Goal: Task Accomplishment & Management: Manage account settings

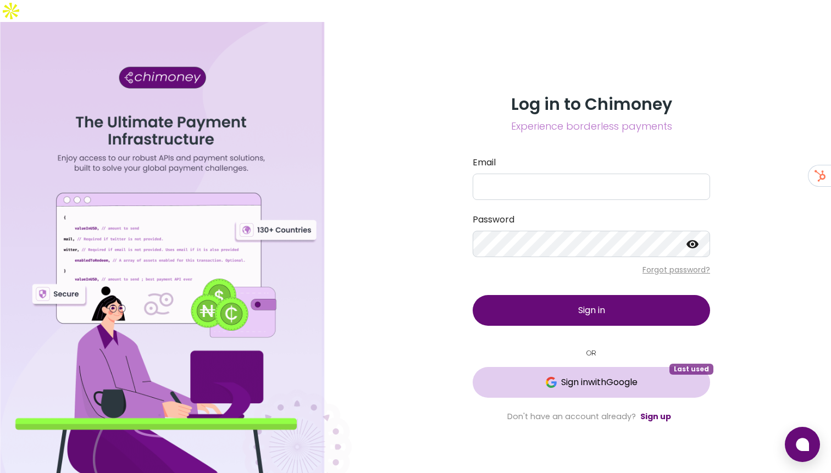
click at [592, 376] on span "Sign in with Google" at bounding box center [599, 382] width 76 height 13
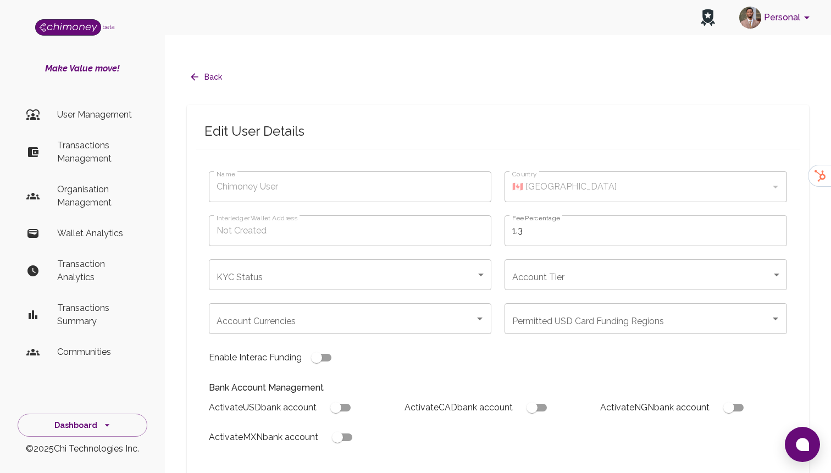
type input "bulaba dotman"
type input "🇳🇬 [GEOGRAPHIC_DATA]"
type input "under_review"
checkbox input "true"
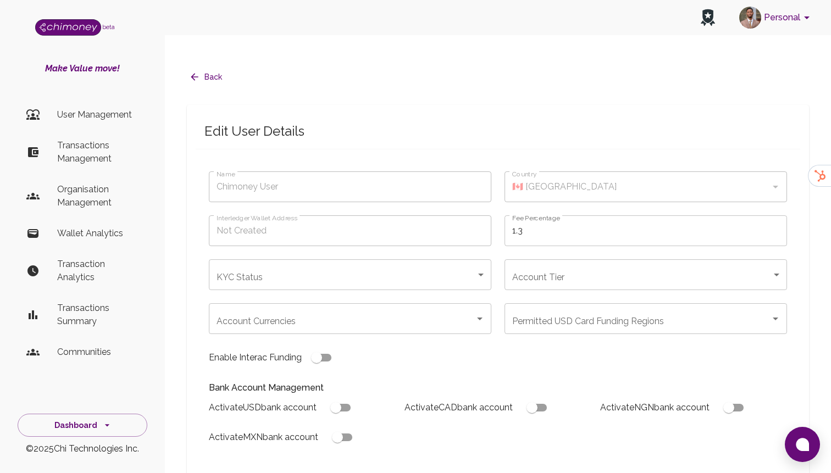
checkbox input "true"
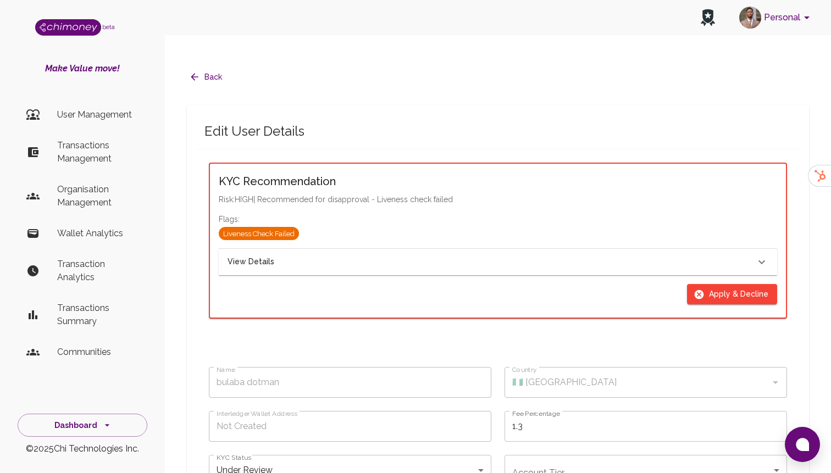
click at [371, 256] on div "View Details" at bounding box center [491, 262] width 528 height 12
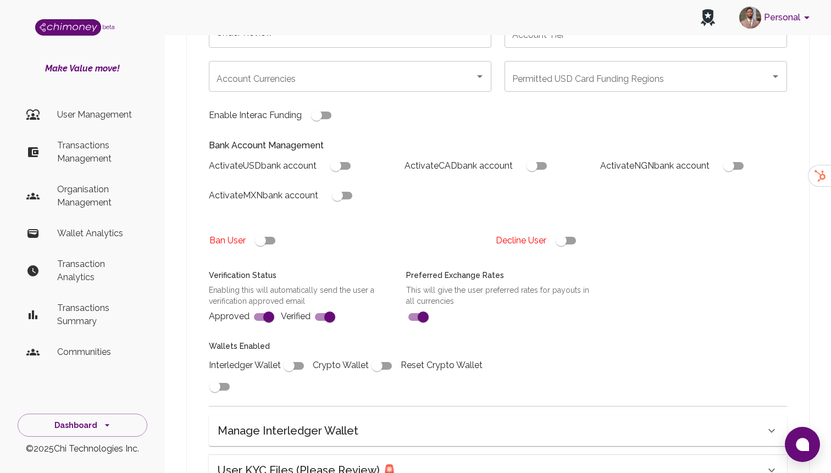
scroll to position [1385, 0]
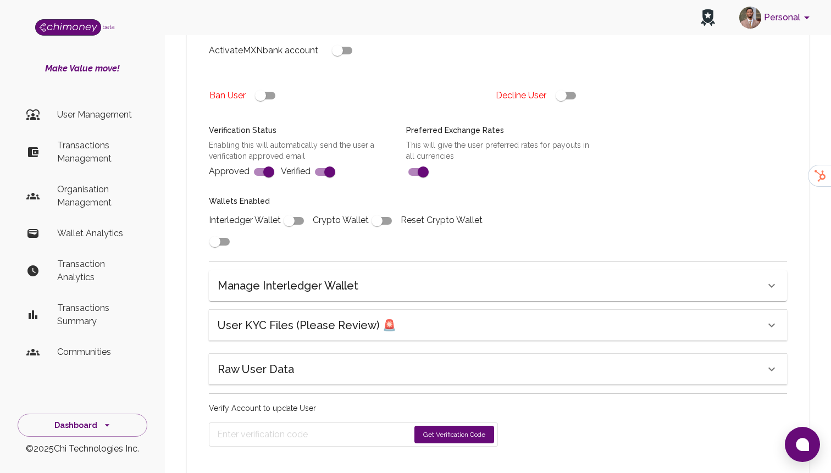
click at [296, 359] on div "Raw User Data" at bounding box center [498, 369] width 578 height 31
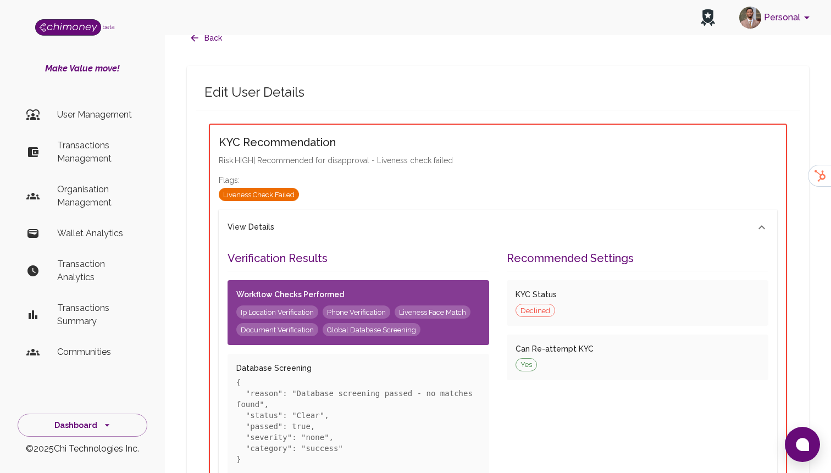
scroll to position [0, 0]
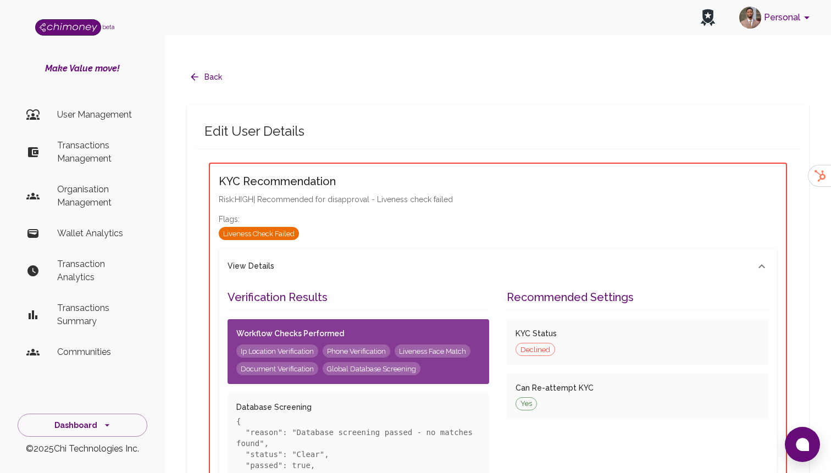
click at [248, 121] on div "Edit User Details" at bounding box center [498, 131] width 604 height 35
click at [108, 103] on li "User Management" at bounding box center [83, 115] width 130 height 26
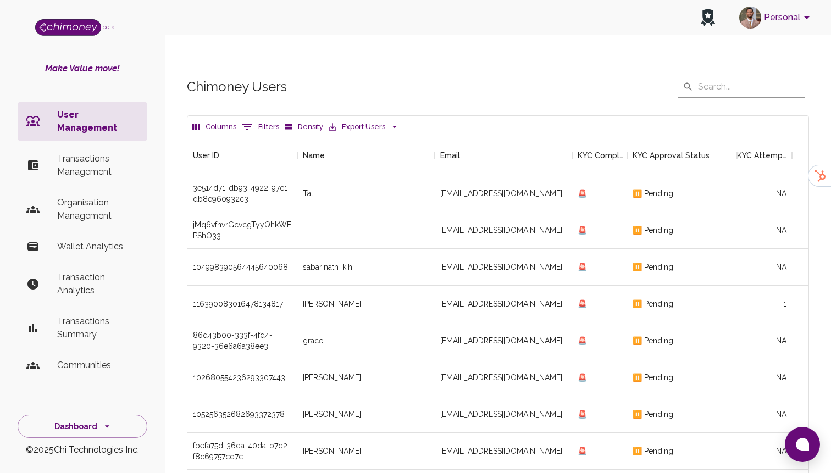
scroll to position [408, 621]
